Goal: Book appointment/travel/reservation

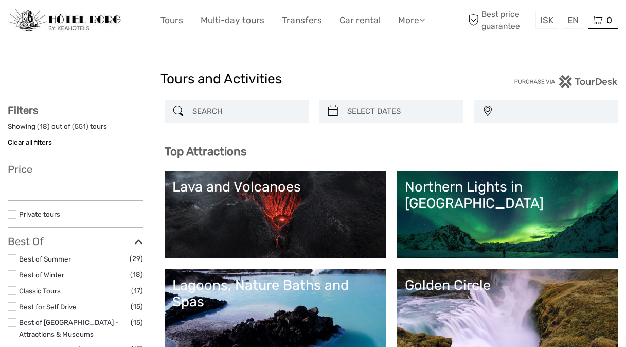
select select
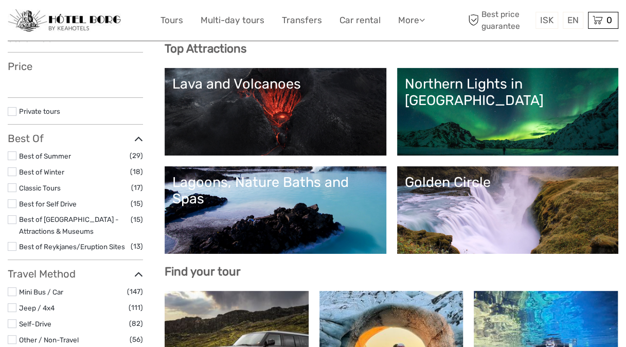
select select
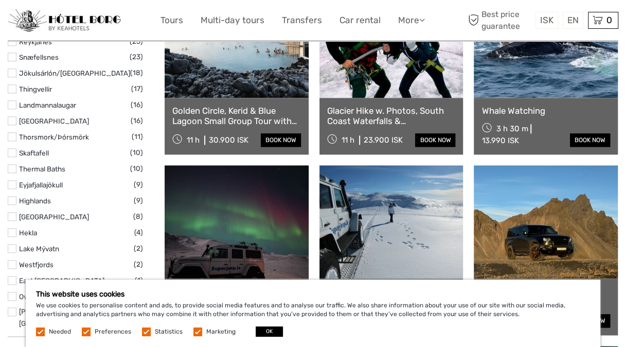
scroll to position [412, 0]
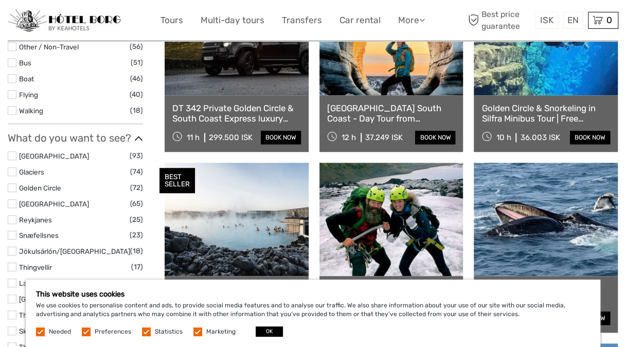
click at [563, 86] on link at bounding box center [546, 38] width 144 height 113
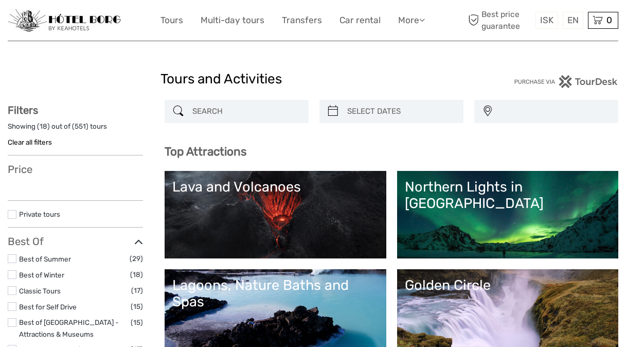
select select
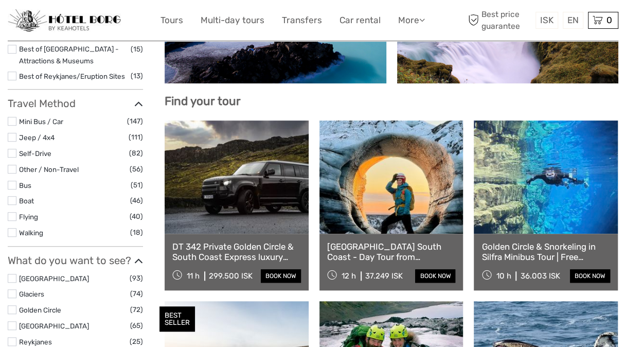
scroll to position [154, 0]
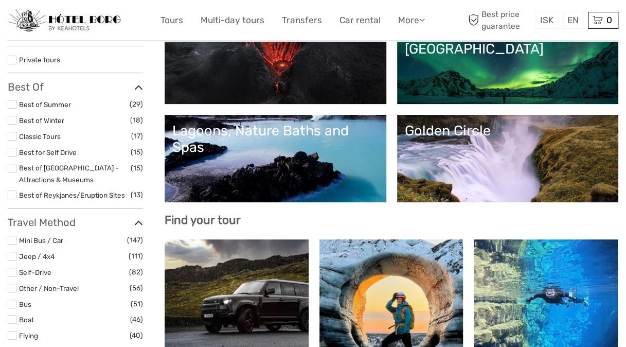
select select
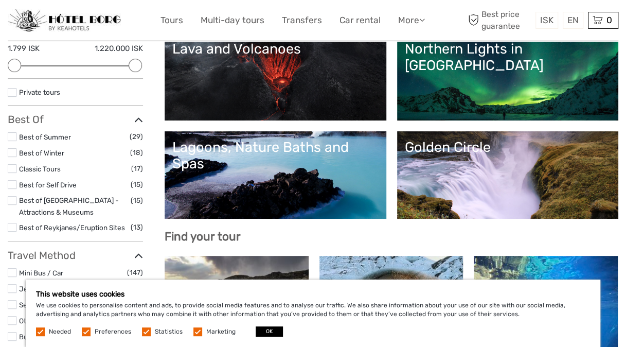
scroll to position [257, 0]
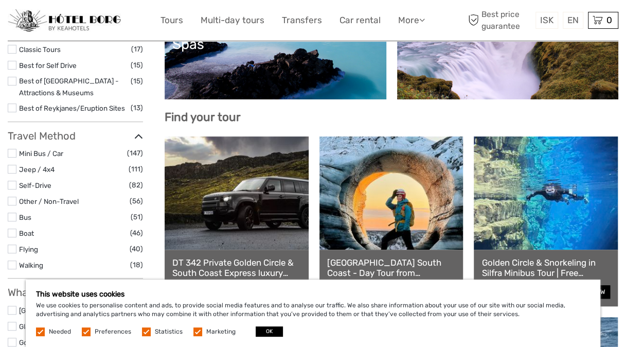
click at [543, 65] on link "Golden Circle" at bounding box center [508, 56] width 206 height 72
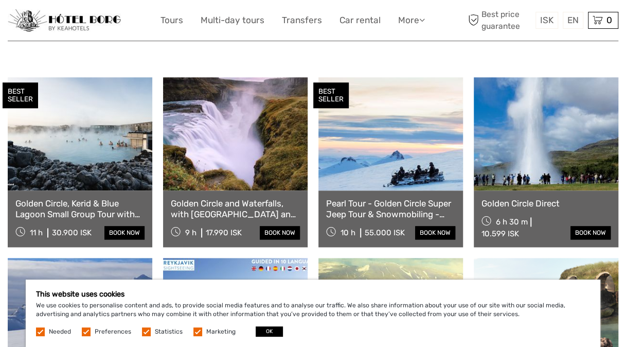
scroll to position [566, 0]
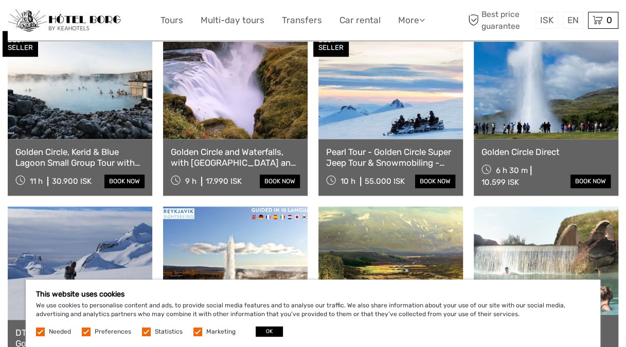
click at [395, 90] on link at bounding box center [391, 82] width 145 height 113
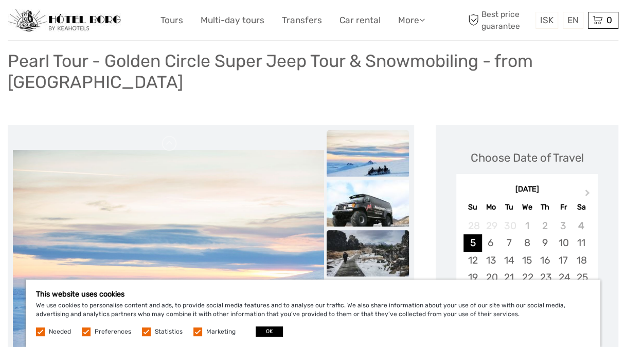
scroll to position [154, 0]
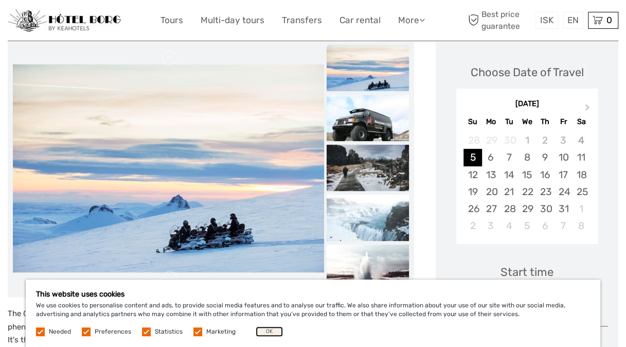
click at [267, 327] on button "OK" at bounding box center [269, 331] width 27 height 10
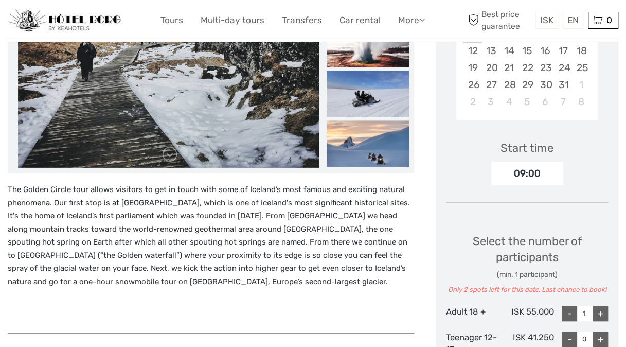
scroll to position [0, 0]
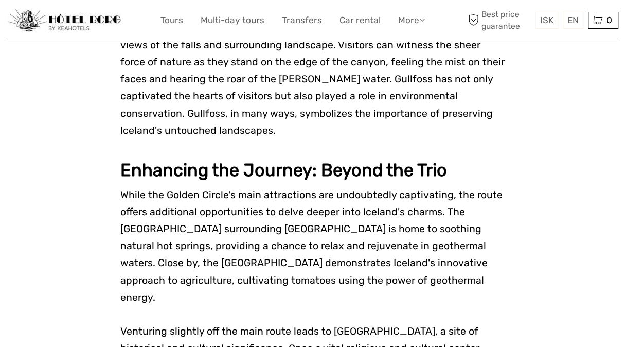
scroll to position [2014, 0]
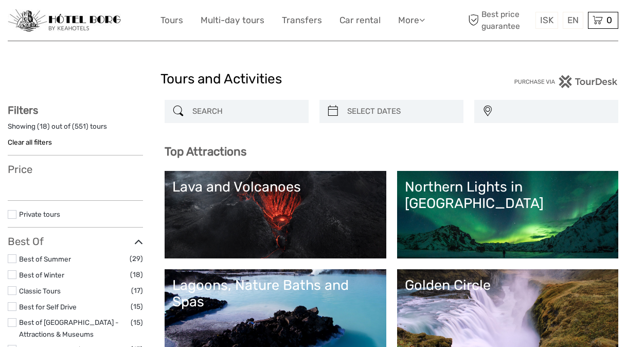
select select
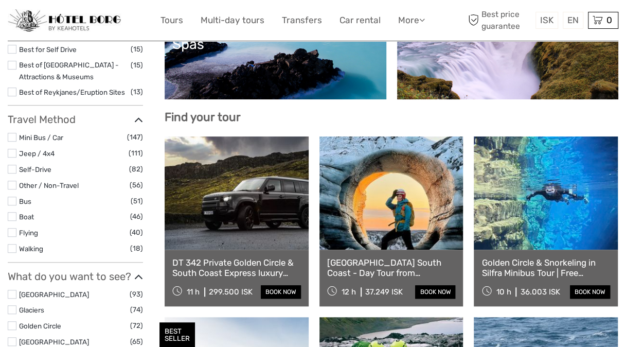
select select
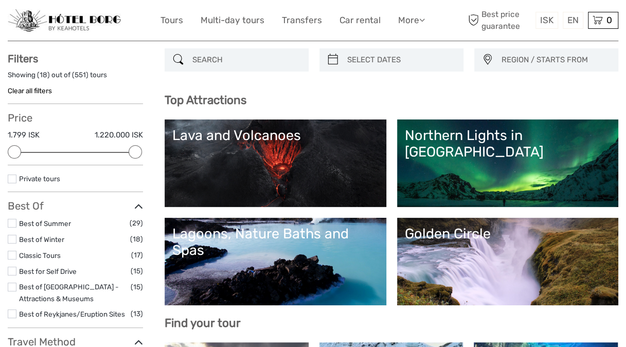
scroll to position [103, 0]
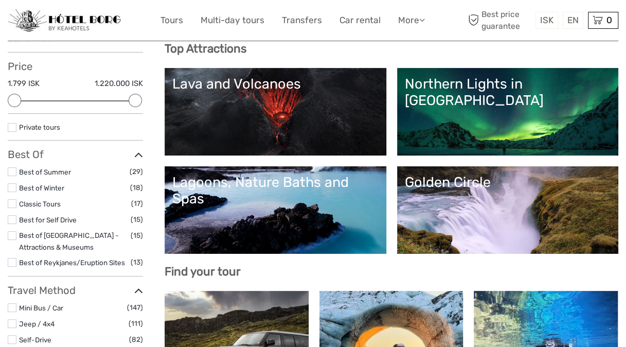
click at [11, 167] on label at bounding box center [12, 171] width 9 height 9
click at [0, 0] on input "checkbox" at bounding box center [0, 0] width 0 height 0
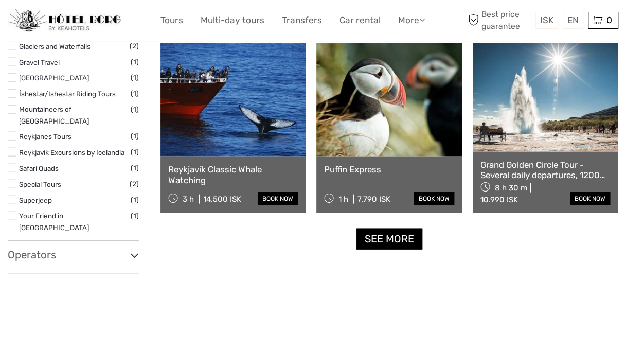
scroll to position [1036, 0]
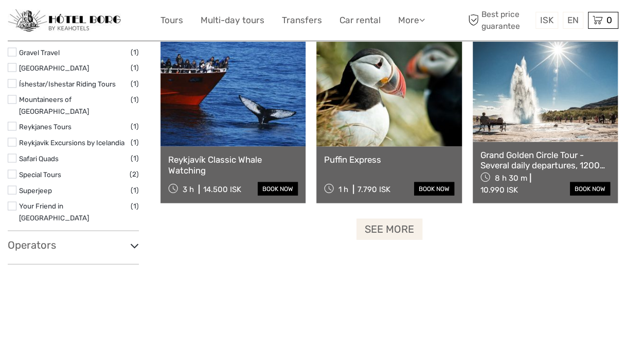
click at [399, 222] on link "See more" at bounding box center [390, 229] width 66 height 21
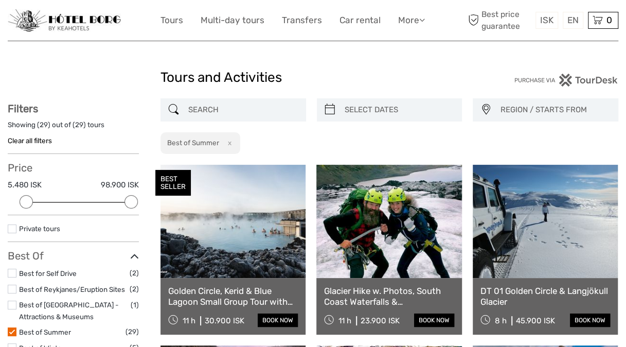
scroll to position [0, 0]
